Goal: Information Seeking & Learning: Learn about a topic

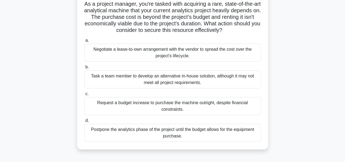
scroll to position [41, 0]
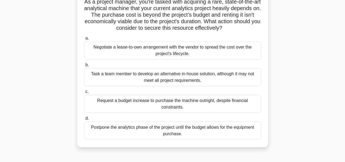
click at [207, 53] on div "Negotiate a lease-to-own arrangement with the vendor to spread the cost over th…" at bounding box center [172, 50] width 177 height 18
click at [84, 40] on input "a. Negotiate a lease-to-own arrangement with the vendor to spread the cost over…" at bounding box center [84, 39] width 0 height 4
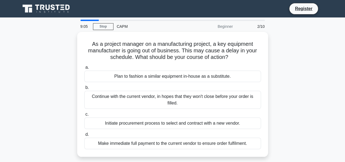
scroll to position [0, 0]
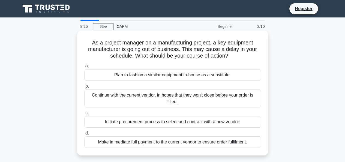
click at [175, 123] on div "Initiate procurement process to select and contract with a new vendor." at bounding box center [172, 121] width 177 height 11
click at [84, 115] on input "c. Initiate procurement process to select and contract with a new vendor." at bounding box center [84, 113] width 0 height 4
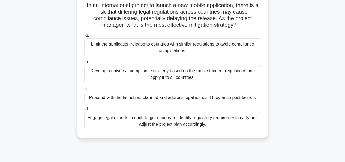
scroll to position [41, 0]
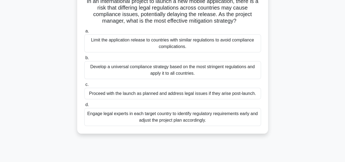
click at [221, 119] on div "Engage legal experts in each target country to identify regulatory requirements…" at bounding box center [172, 117] width 177 height 18
click at [84, 107] on input "d. Engage legal experts in each target country to identify regulatory requireme…" at bounding box center [84, 105] width 0 height 4
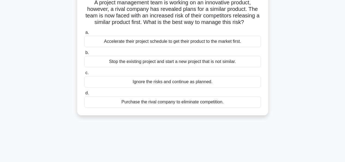
scroll to position [0, 0]
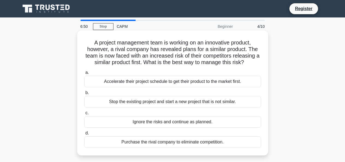
click at [184, 147] on div "Purchase the rival company to eliminate competition." at bounding box center [172, 142] width 177 height 11
click at [84, 135] on input "d. Purchase the rival company to eliminate competition." at bounding box center [84, 134] width 0 height 4
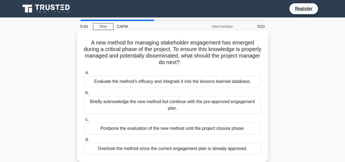
click at [183, 82] on div "Evaluate the method's efficacy and integrate it into the lessons learned databa…" at bounding box center [172, 81] width 177 height 11
click at [84, 75] on input "a. Evaluate the method's efficacy and integrate it into the lessons learned dat…" at bounding box center [84, 73] width 0 height 4
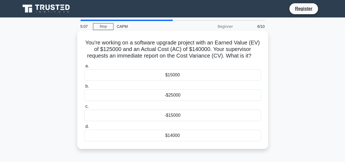
click at [157, 44] on h5 "You're working on a software upgrade project with an Earned Value (EV) of $1250…" at bounding box center [173, 49] width 178 height 20
click at [165, 44] on h5 "You're working on a software upgrade project with an Earned Value (EV) of $1250…" at bounding box center [173, 49] width 178 height 20
click at [134, 52] on h5 "You're working on a software upgrade project with an Earned Value (EV) of $1250…" at bounding box center [173, 49] width 178 height 20
click at [177, 52] on h5 "You're working on a software upgrade project with an Earned Value (EV) of $1250…" at bounding box center [173, 49] width 178 height 20
click at [175, 118] on div "-$15000" at bounding box center [172, 115] width 177 height 11
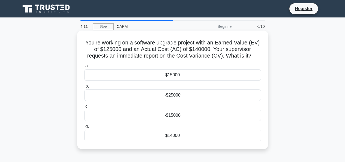
click at [84, 108] on input "c. -$15000" at bounding box center [84, 107] width 0 height 4
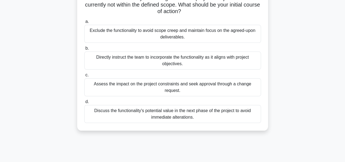
scroll to position [53, 0]
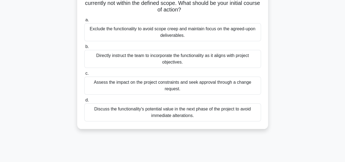
click at [195, 115] on div "Discuss the functionality's potential value in the next phase of the project to…" at bounding box center [172, 112] width 177 height 18
click at [84, 102] on input "d. Discuss the functionality's potential value in the next phase of the project…" at bounding box center [84, 101] width 0 height 4
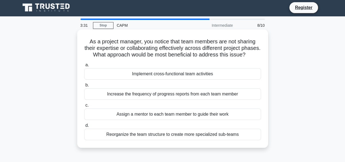
scroll to position [0, 0]
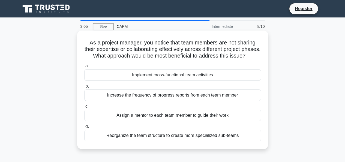
click at [194, 81] on div "Implement cross-functional team activities" at bounding box center [172, 74] width 177 height 11
click at [84, 68] on input "a. Implement cross-functional team activities" at bounding box center [84, 66] width 0 height 4
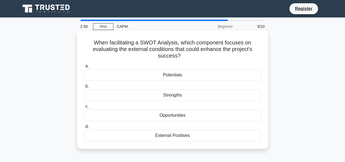
click at [185, 116] on div "Opportunities" at bounding box center [172, 115] width 177 height 11
click at [84, 108] on input "c. Opportunities" at bounding box center [84, 107] width 0 height 4
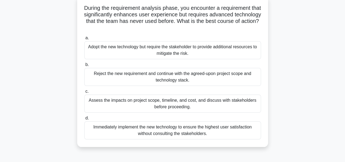
scroll to position [37, 0]
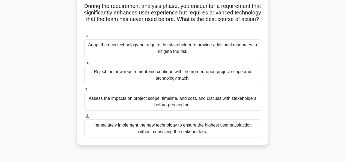
click at [169, 103] on div "Assess the impacts on project scope, timeline, and cost, and discuss with stake…" at bounding box center [172, 102] width 177 height 18
click at [84, 91] on input "c. Assess the impacts on project scope, timeline, and cost, and discuss with st…" at bounding box center [84, 90] width 0 height 4
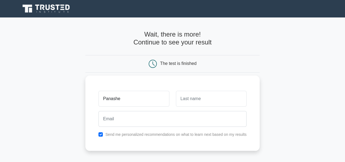
type input "Panashe"
click at [208, 94] on input "text" at bounding box center [211, 99] width 71 height 16
type input "Manyika"
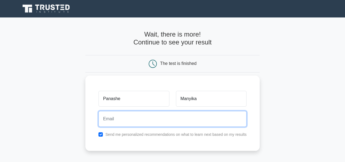
click at [158, 120] on input "email" at bounding box center [173, 119] width 148 height 16
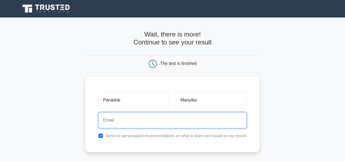
type input "panashemanyika08@gmail.com"
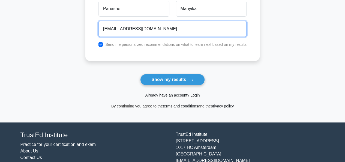
scroll to position [90, 0]
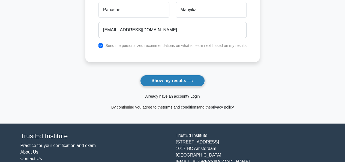
click at [183, 81] on button "Show my results" at bounding box center [172, 80] width 64 height 11
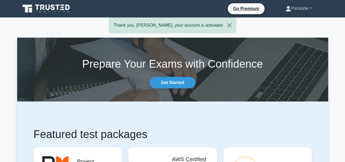
click at [305, 8] on link "Panashe" at bounding box center [299, 8] width 52 height 11
click at [281, 22] on link "Profile" at bounding box center [294, 21] width 43 height 9
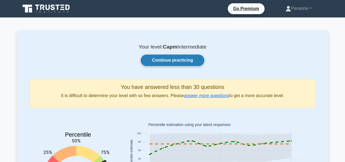
click at [178, 62] on link "Continue practicing" at bounding box center [172, 60] width 63 height 11
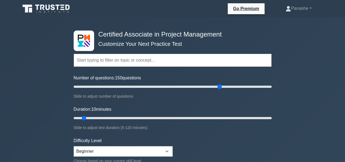
drag, startPoint x: 80, startPoint y: 88, endPoint x: 219, endPoint y: 93, distance: 139.9
type input "150"
click at [219, 90] on input "Number of questions: 150 questions" at bounding box center [173, 87] width 198 height 7
drag, startPoint x: 84, startPoint y: 118, endPoint x: 299, endPoint y: 121, distance: 215.4
click at [272, 121] on input "Duration: 120 minutes" at bounding box center [173, 118] width 198 height 7
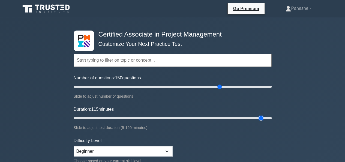
type input "120"
drag, startPoint x: 270, startPoint y: 118, endPoint x: 271, endPoint y: 121, distance: 3.5
click at [271, 121] on input "Duration: 120 minutes" at bounding box center [173, 118] width 198 height 7
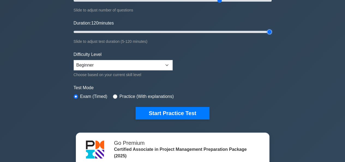
scroll to position [83, 0]
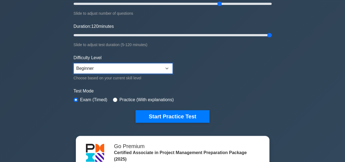
click at [139, 72] on select "Beginner Intermediate Expert" at bounding box center [123, 68] width 99 height 10
select select "expert"
click at [74, 63] on select "Beginner Intermediate Expert" at bounding box center [123, 68] width 99 height 10
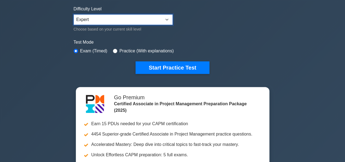
scroll to position [119, 0]
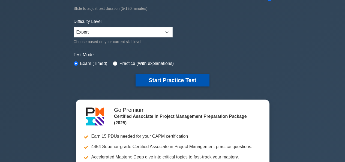
click at [174, 79] on button "Start Practice Test" at bounding box center [173, 80] width 74 height 13
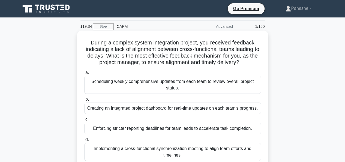
click at [192, 152] on div "Implementing a cross-functional synchronization meeting to align team efforts a…" at bounding box center [172, 152] width 177 height 18
click at [84, 142] on input "d. Implementing a cross-functional synchronization meeting to align team effort…" at bounding box center [84, 140] width 0 height 4
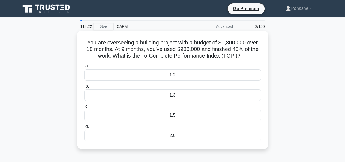
click at [159, 50] on h5 "You are overseeing a building project with a budget of $1,800,000 over 18 month…" at bounding box center [173, 49] width 178 height 20
click at [171, 100] on div "1.3" at bounding box center [172, 95] width 177 height 11
click at [84, 88] on input "b. 1.3" at bounding box center [84, 87] width 0 height 4
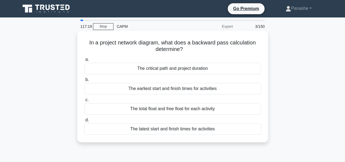
click at [193, 72] on div "The critical path and project duration" at bounding box center [172, 68] width 177 height 11
click at [84, 61] on input "a. The critical path and project duration" at bounding box center [84, 60] width 0 height 4
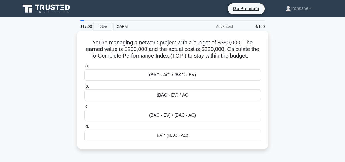
click at [189, 77] on div "(BAC - AC) / (BAC - EV)" at bounding box center [172, 74] width 177 height 11
click at [84, 68] on input "a. (BAC - AC) / (BAC - EV)" at bounding box center [84, 66] width 0 height 4
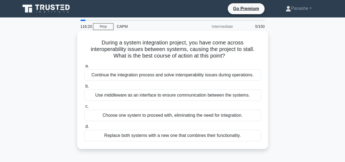
click at [199, 94] on div "Use middleware as an interface to ensure communication between the systems." at bounding box center [172, 95] width 177 height 11
click at [84, 88] on input "b. Use middleware as an interface to ensure communication between the systems." at bounding box center [84, 87] width 0 height 4
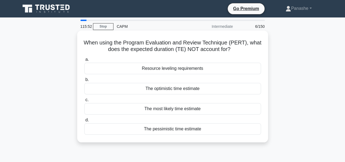
click at [179, 70] on div "Resource leveling requirements" at bounding box center [172, 68] width 177 height 11
click at [84, 61] on input "a. Resource leveling requirements" at bounding box center [84, 60] width 0 height 4
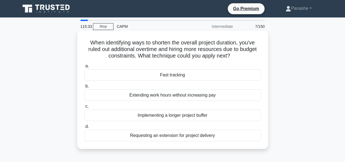
click at [182, 77] on div "Fast tracking" at bounding box center [172, 74] width 177 height 11
click at [84, 68] on input "a. Fast tracking" at bounding box center [84, 66] width 0 height 4
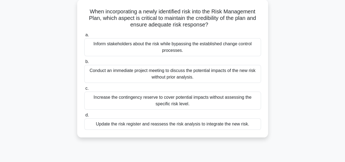
scroll to position [40, 0]
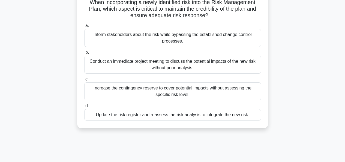
click at [218, 117] on div "Update the risk register and reassess the risk analysis to integrate the new ri…" at bounding box center [172, 114] width 177 height 11
click at [84, 108] on input "d. Update the risk register and reassess the risk analysis to integrate the new…" at bounding box center [84, 106] width 0 height 4
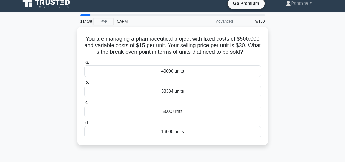
scroll to position [0, 0]
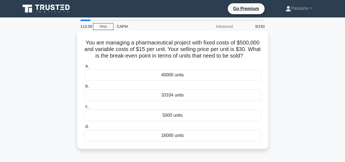
click at [160, 55] on h5 "You are managing a pharmaceutical project with fixed costs of $500,000 and vari…" at bounding box center [173, 49] width 178 height 20
click at [164, 51] on h5 "You are managing a pharmaceutical project with fixed costs of $500,000 and vari…" at bounding box center [173, 49] width 178 height 20
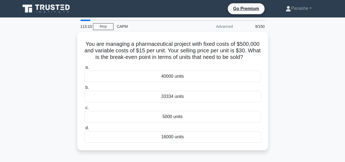
click at [180, 29] on div "CAPM" at bounding box center [151, 26] width 75 height 11
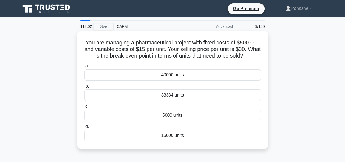
click at [165, 136] on div "16000 units" at bounding box center [172, 135] width 177 height 11
click at [84, 129] on input "d. 16000 units" at bounding box center [84, 127] width 0 height 4
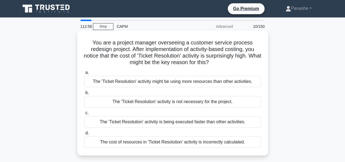
click at [160, 64] on h5 "You are a project manager overseeing a customer service process redesign projec…" at bounding box center [173, 52] width 178 height 27
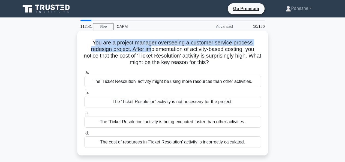
drag, startPoint x: 93, startPoint y: 42, endPoint x: 151, endPoint y: 51, distance: 58.3
click at [151, 51] on h5 "You are a project manager overseeing a customer service process redesign projec…" at bounding box center [173, 52] width 178 height 27
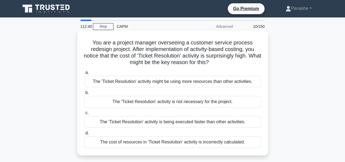
click at [178, 56] on h5 "You are a project manager overseeing a customer service process redesign projec…" at bounding box center [173, 52] width 178 height 27
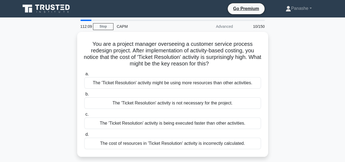
scroll to position [1, 0]
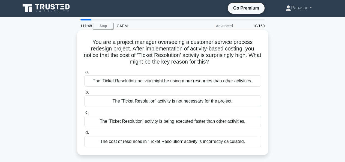
click at [203, 143] on div "The cost of resources in 'Ticket Resolution' activity is incorrectly calculated." at bounding box center [172, 141] width 177 height 11
click at [84, 135] on input "d. The cost of resources in 'Ticket Resolution' activity is incorrectly calcula…" at bounding box center [84, 133] width 0 height 4
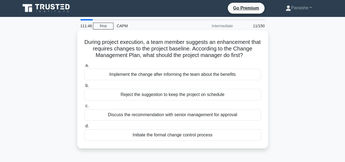
scroll to position [0, 0]
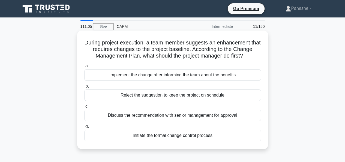
click at [147, 134] on div "Initiate the formal change control process" at bounding box center [172, 135] width 177 height 11
click at [84, 129] on input "d. Initiate the formal change control process" at bounding box center [84, 127] width 0 height 4
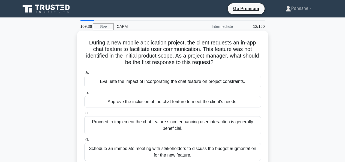
click at [195, 152] on div "Schedule an immediate meeting with stakeholders to discuss the budget augmentat…" at bounding box center [172, 152] width 177 height 18
click at [84, 142] on input "d. Schedule an immediate meeting with stakeholders to discuss the budget augmen…" at bounding box center [84, 140] width 0 height 4
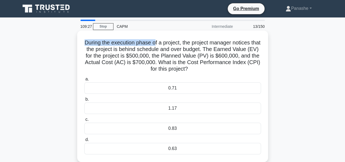
drag, startPoint x: 86, startPoint y: 43, endPoint x: 159, endPoint y: 50, distance: 72.9
click at [159, 46] on h5 "During the execution phase of a project, the project manager notices that the p…" at bounding box center [173, 55] width 178 height 33
click at [175, 51] on h5 "During the execution phase of a project, the project manager notices that the p…" at bounding box center [173, 55] width 178 height 33
drag, startPoint x: 88, startPoint y: 42, endPoint x: 182, endPoint y: 45, distance: 94.5
click at [182, 45] on h5 "During the execution phase of a project, the project manager notices that the p…" at bounding box center [173, 55] width 178 height 33
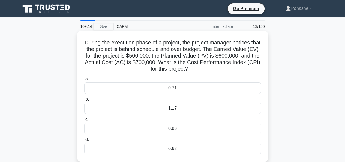
click at [129, 49] on h5 "During the execution phase of a project, the project manager notices that the p…" at bounding box center [173, 55] width 178 height 33
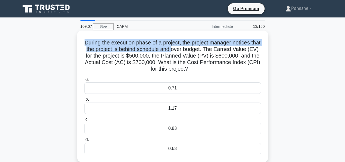
drag, startPoint x: 87, startPoint y: 44, endPoint x: 184, endPoint y: 49, distance: 96.5
click at [184, 49] on h5 "During the execution phase of a project, the project manager notices that the p…" at bounding box center [173, 55] width 178 height 33
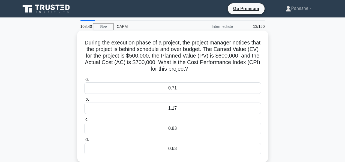
click at [175, 89] on div "0.71" at bounding box center [172, 87] width 177 height 11
click at [84, 81] on input "a. 0.71" at bounding box center [84, 80] width 0 height 4
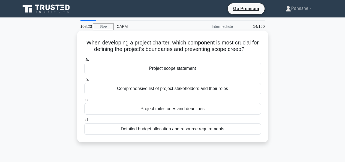
click at [181, 70] on div "Project scope statement" at bounding box center [172, 68] width 177 height 11
click at [84, 61] on input "a. Project scope statement" at bounding box center [84, 60] width 0 height 4
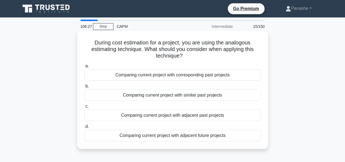
click at [198, 95] on div "Comparing current project with similar past projects" at bounding box center [172, 95] width 177 height 11
click at [84, 88] on input "b. Comparing current project with similar past projects" at bounding box center [84, 87] width 0 height 4
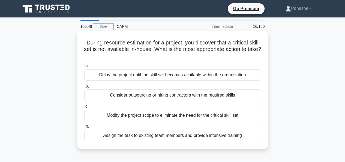
click at [208, 136] on div "Assign the task to existing team members and provide intensive training" at bounding box center [172, 135] width 177 height 11
click at [84, 129] on input "d. Assign the task to existing team members and provide intensive training" at bounding box center [84, 127] width 0 height 4
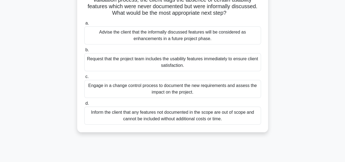
scroll to position [57, 0]
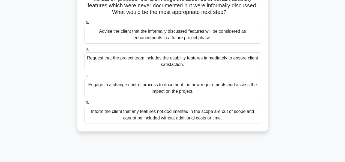
click at [182, 91] on div "Engage in a change control process to document the new requirements and assess …" at bounding box center [172, 88] width 177 height 18
click at [84, 78] on input "c. Engage in a change control process to document the new requirements and asse…" at bounding box center [84, 76] width 0 height 4
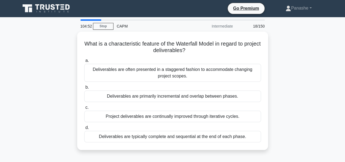
scroll to position [0, 0]
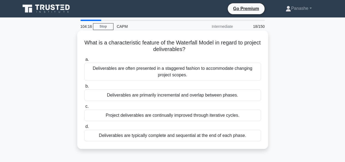
click at [204, 139] on div "Deliverables are typically complete and sequential at the end of each phase." at bounding box center [172, 135] width 177 height 11
click at [84, 129] on input "d. Deliverables are typically complete and sequential at the end of each phase." at bounding box center [84, 127] width 0 height 4
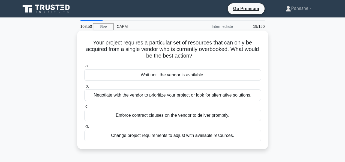
click at [152, 96] on div "Negotiate with the vendor to prioritize your project or look for alternative so…" at bounding box center [172, 95] width 177 height 11
click at [84, 88] on input "b. Negotiate with the vendor to prioritize your project or look for alternative…" at bounding box center [84, 87] width 0 height 4
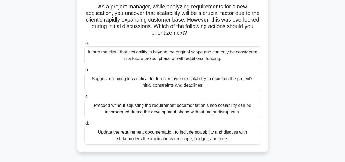
scroll to position [46, 0]
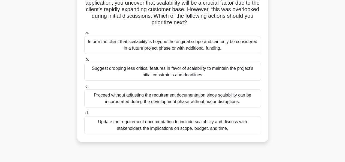
click at [190, 129] on div "Update the requirement documentation to include scalability and discuss with st…" at bounding box center [172, 125] width 177 height 18
click at [84, 115] on input "d. Update the requirement documentation to include scalability and discuss with…" at bounding box center [84, 113] width 0 height 4
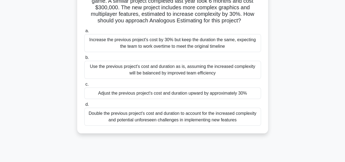
scroll to position [51, 0]
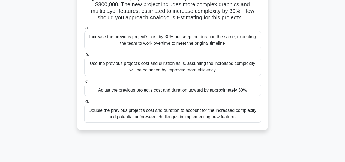
click at [196, 71] on div "Use the previous project's cost and duration as is, assuming the increased comp…" at bounding box center [172, 67] width 177 height 18
click at [84, 57] on input "b. Use the previous project's cost and duration as is, assuming the increased c…" at bounding box center [84, 55] width 0 height 4
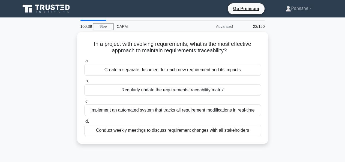
scroll to position [0, 0]
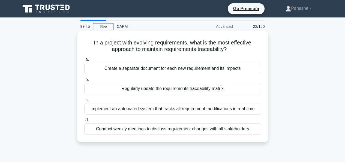
click at [140, 109] on div "Implement an automated system that tracks all requirement modifications in real…" at bounding box center [172, 108] width 177 height 11
click at [84, 102] on input "c. Implement an automated system that tracks all requirement modifications in r…" at bounding box center [84, 100] width 0 height 4
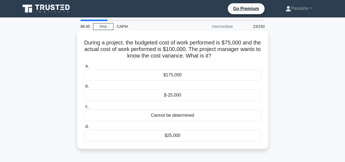
click at [176, 97] on div "$-25,000" at bounding box center [172, 95] width 177 height 11
click at [84, 88] on input "b. $-25,000" at bounding box center [84, 87] width 0 height 4
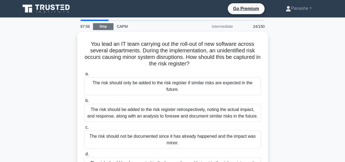
click at [104, 27] on link "Stop" at bounding box center [103, 26] width 20 height 7
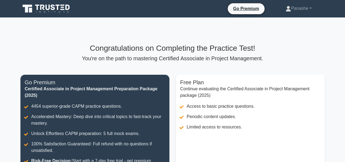
drag, startPoint x: 348, startPoint y: 64, endPoint x: 349, endPoint y: 29, distance: 35.0
click at [345, 29] on html "Go Premium [GEOGRAPHIC_DATA]" at bounding box center [172, 146] width 345 height 292
